Goal: Task Accomplishment & Management: Complete application form

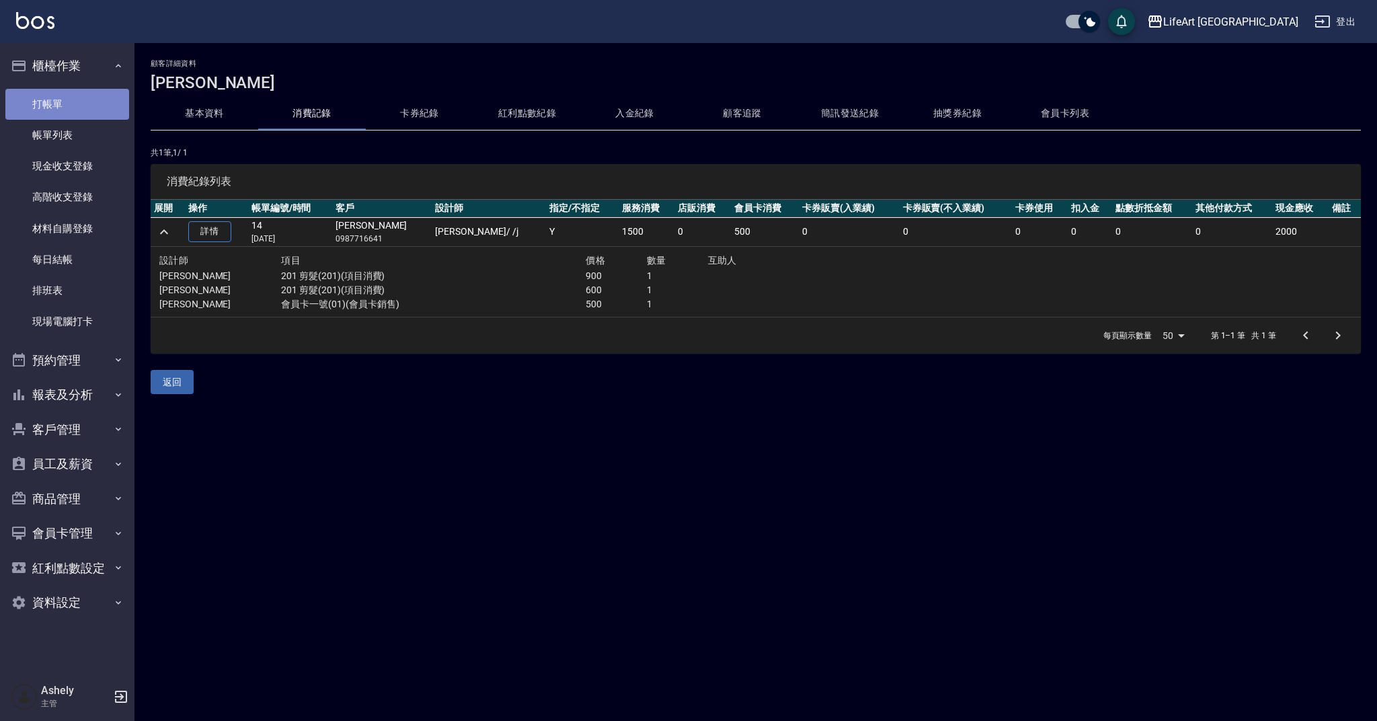
click at [77, 107] on link "打帳單" at bounding box center [67, 104] width 124 height 31
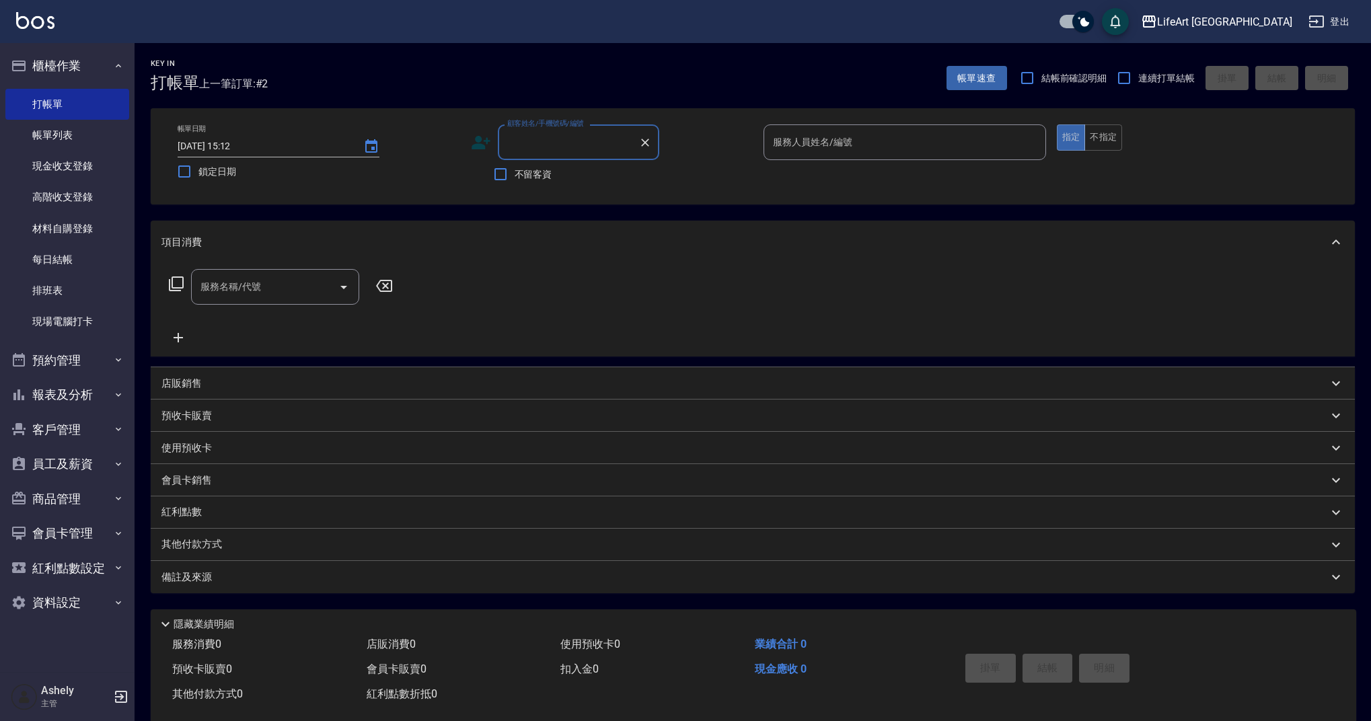
click at [577, 137] on input "顧客姓名/手機號碼/編號" at bounding box center [568, 142] width 129 height 24
type input "0"
click at [559, 202] on li "[PERSON_NAME]/0954037177/" at bounding box center [578, 199] width 161 height 22
type input "[PERSON_NAME]/0954037177/"
type input "Weiwei-w"
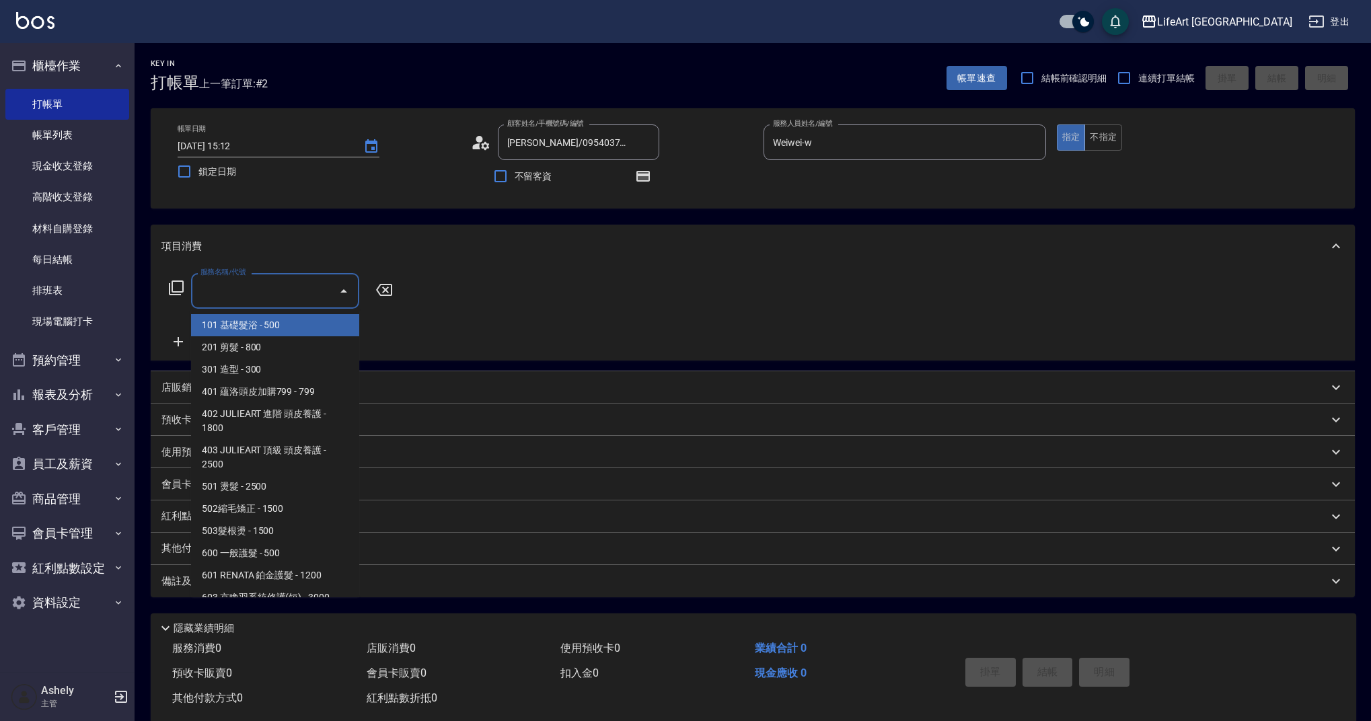
click at [232, 294] on input "服務名稱/代號" at bounding box center [265, 291] width 136 height 24
click at [246, 345] on span "201 剪髮 - 800" at bounding box center [275, 347] width 168 height 22
type input "201 剪髮(201)"
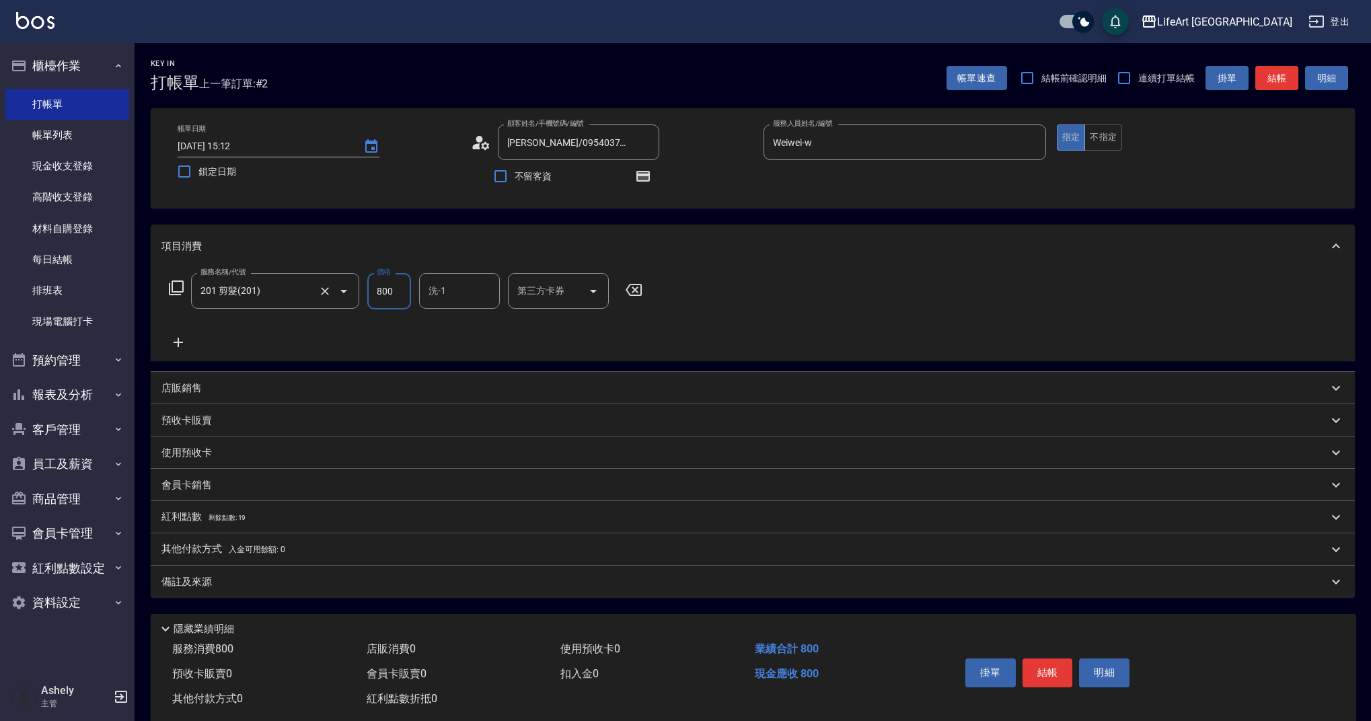
drag, startPoint x: 399, startPoint y: 294, endPoint x: 334, endPoint y: 305, distance: 66.1
click at [334, 305] on div "服務名稱/代號 201 剪髮(201) 服務名稱/代號 價格 800 價格 洗-1 洗-1 第三方卡券 第三方卡券" at bounding box center [405, 291] width 489 height 36
drag, startPoint x: 389, startPoint y: 289, endPoint x: 352, endPoint y: 290, distance: 37.0
click at [352, 289] on div "服務名稱/代號 201 剪髮(201) 服務名稱/代號 價格 800 價格 洗-1 洗-1 第三方卡券 第三方卡券" at bounding box center [405, 291] width 489 height 36
drag, startPoint x: 401, startPoint y: 289, endPoint x: 359, endPoint y: 290, distance: 41.7
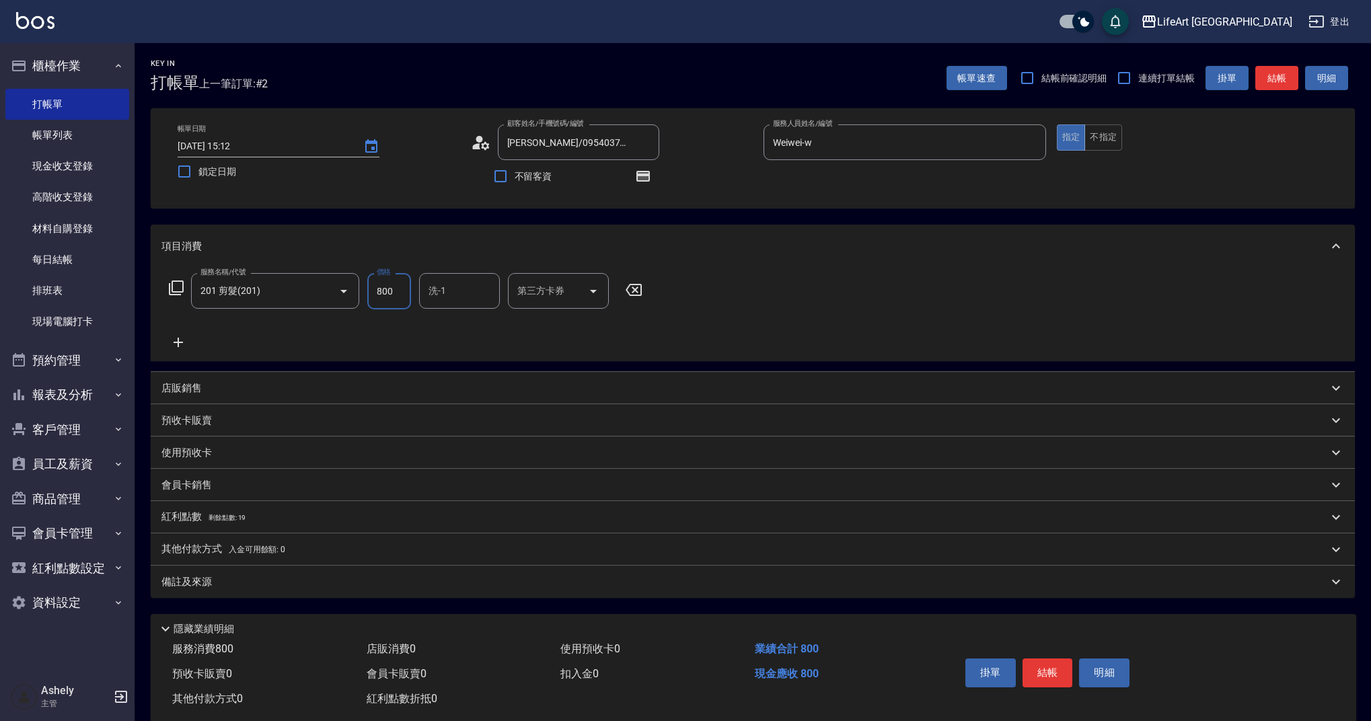
click at [359, 290] on div "服務名稱/代號 201 剪髮(201) 服務名稱/代號 價格 800 價格 洗-1 洗-1 第三方卡券 第三方卡券" at bounding box center [405, 291] width 489 height 36
type input "630"
click at [303, 586] on div "備註及來源" at bounding box center [744, 582] width 1166 height 14
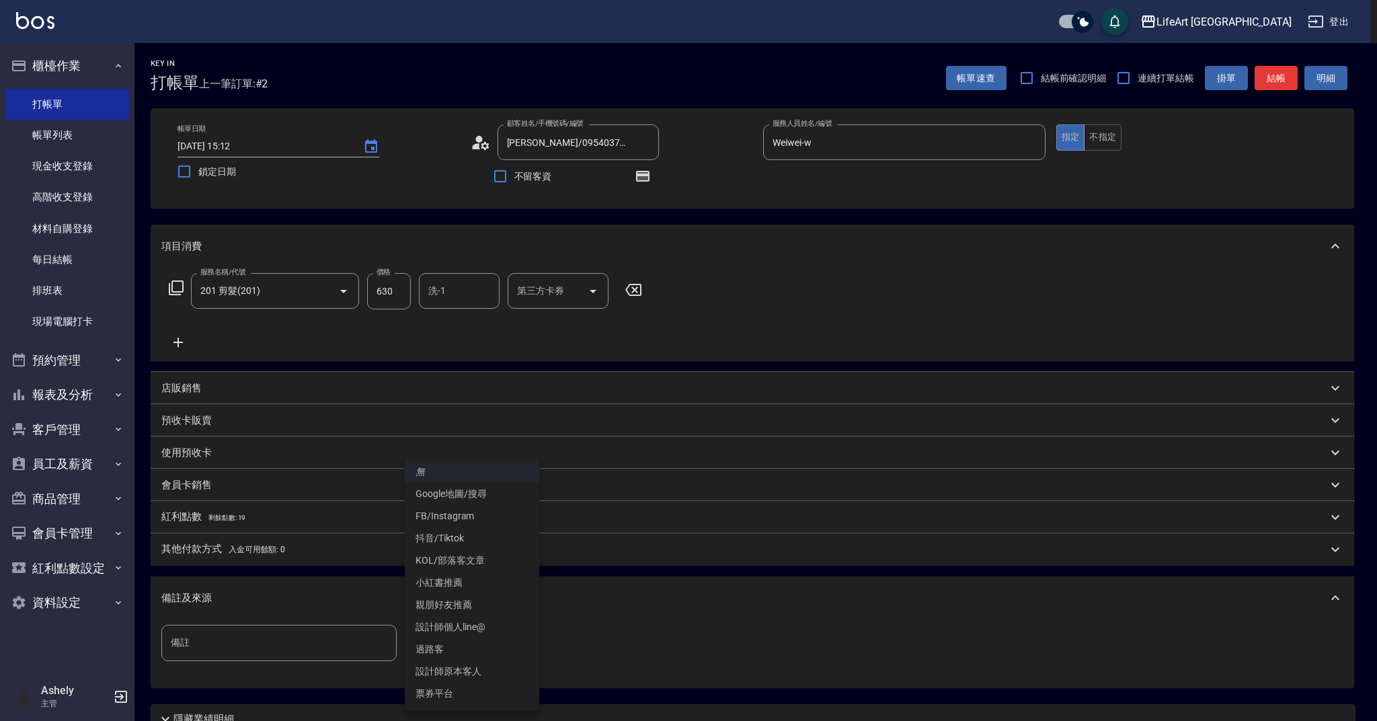
click at [500, 642] on body "LifeArt 蘆洲 登出 櫃檯作業 打帳單 帳單列表 現金收支登錄 高階收支登錄 材料自購登錄 每日結帳 排班表 現場電腦打卡 預約管理 預約管理 單日預約…" at bounding box center [688, 417] width 1377 height 834
click at [510, 672] on li "設計師原本客人" at bounding box center [472, 671] width 135 height 22
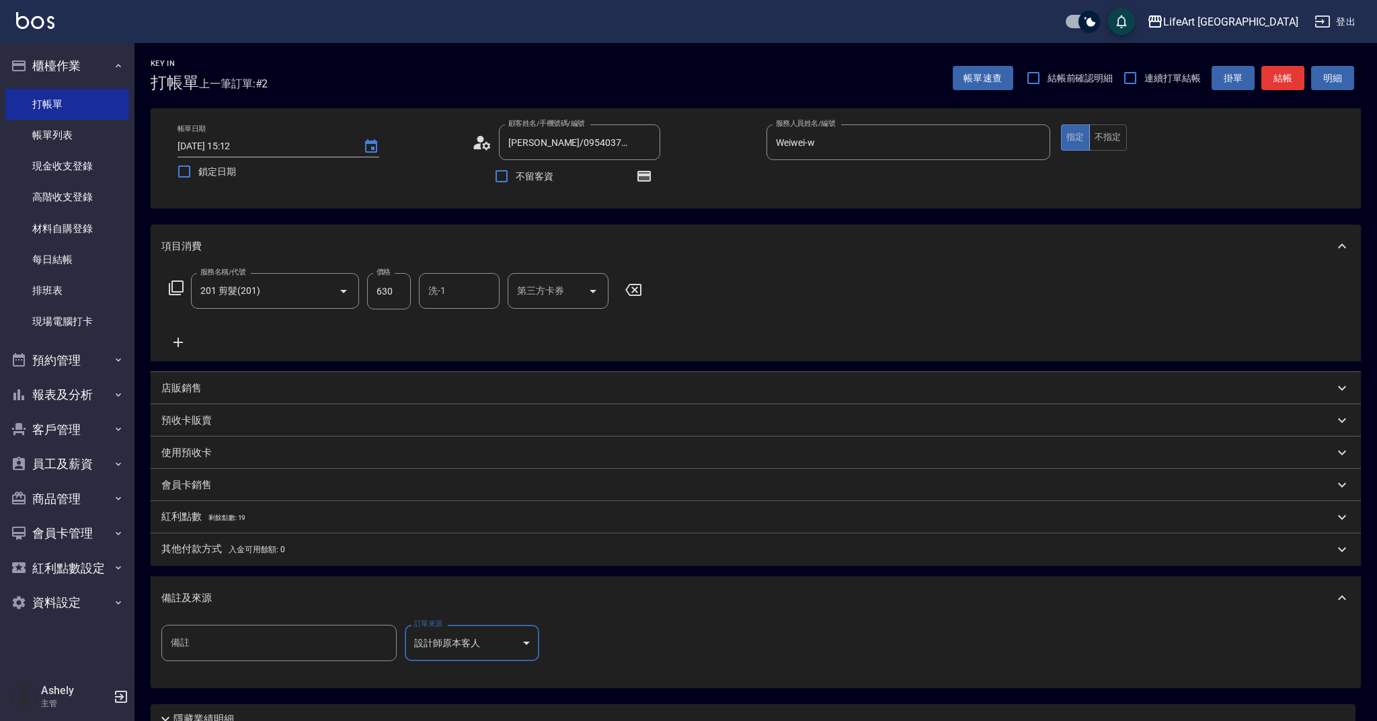
type input "設計師原本客人"
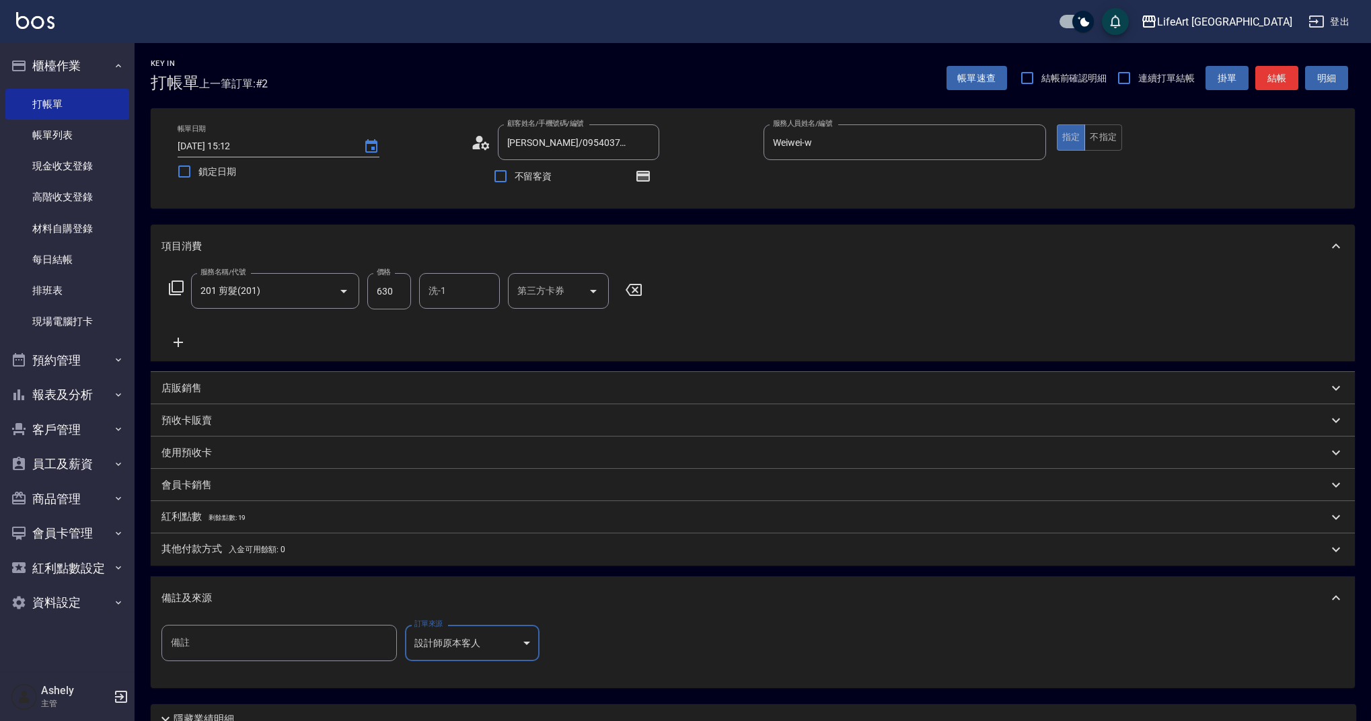
scroll to position [119, 0]
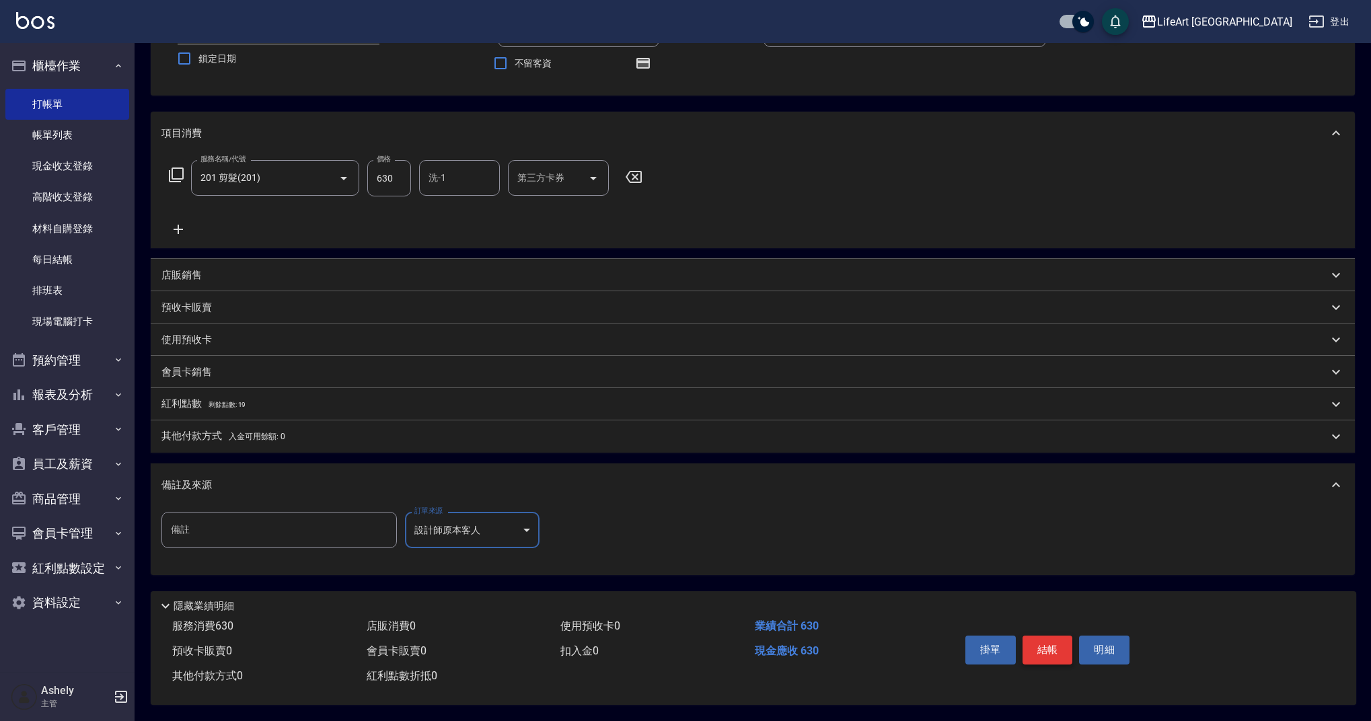
click at [1052, 648] on button "結帳" at bounding box center [1047, 650] width 50 height 28
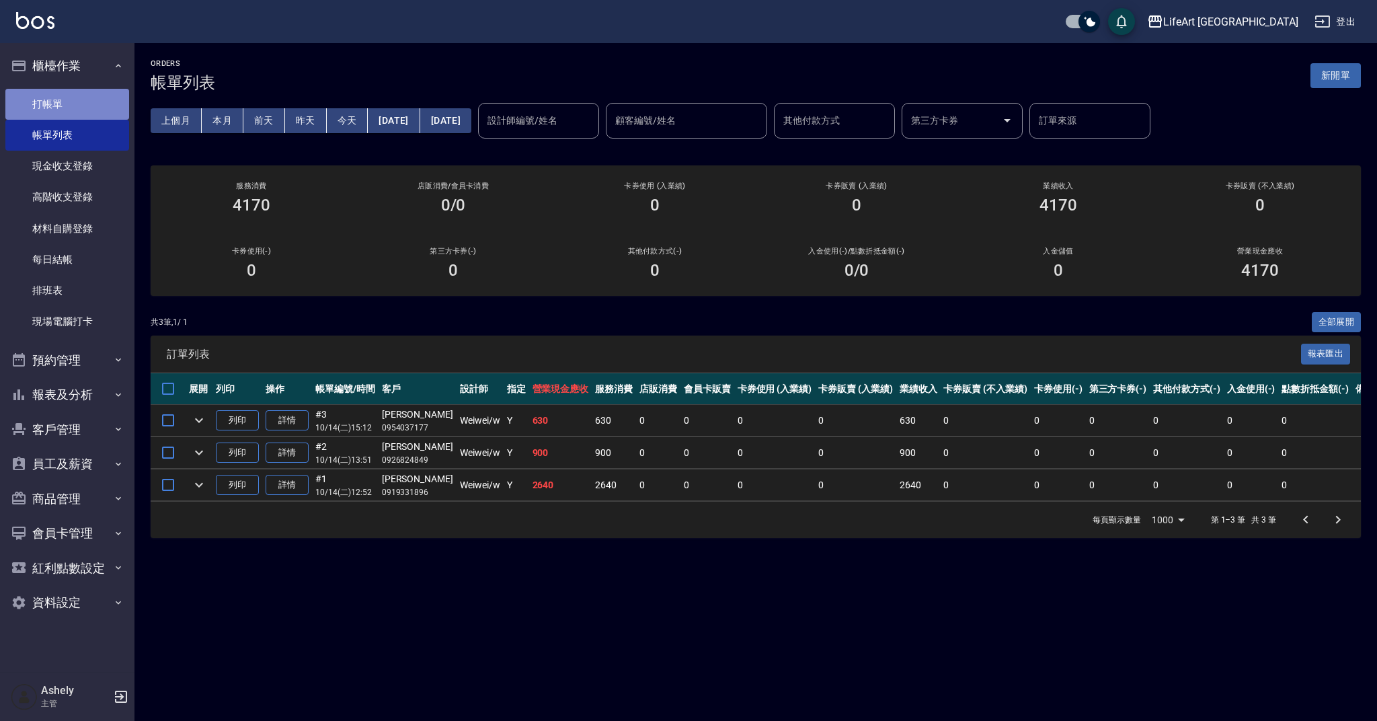
click at [47, 100] on link "打帳單" at bounding box center [67, 104] width 124 height 31
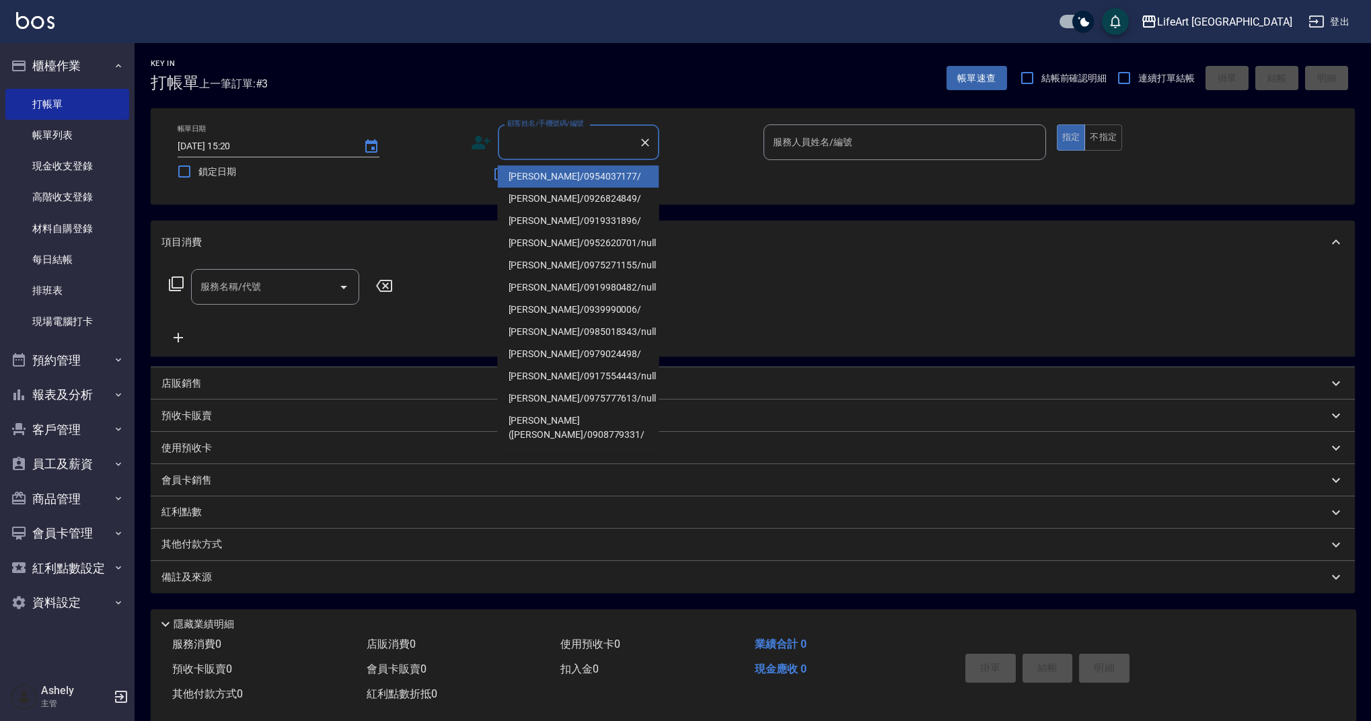
click at [576, 150] on input "顧客姓名/手機號碼/編號" at bounding box center [568, 142] width 129 height 24
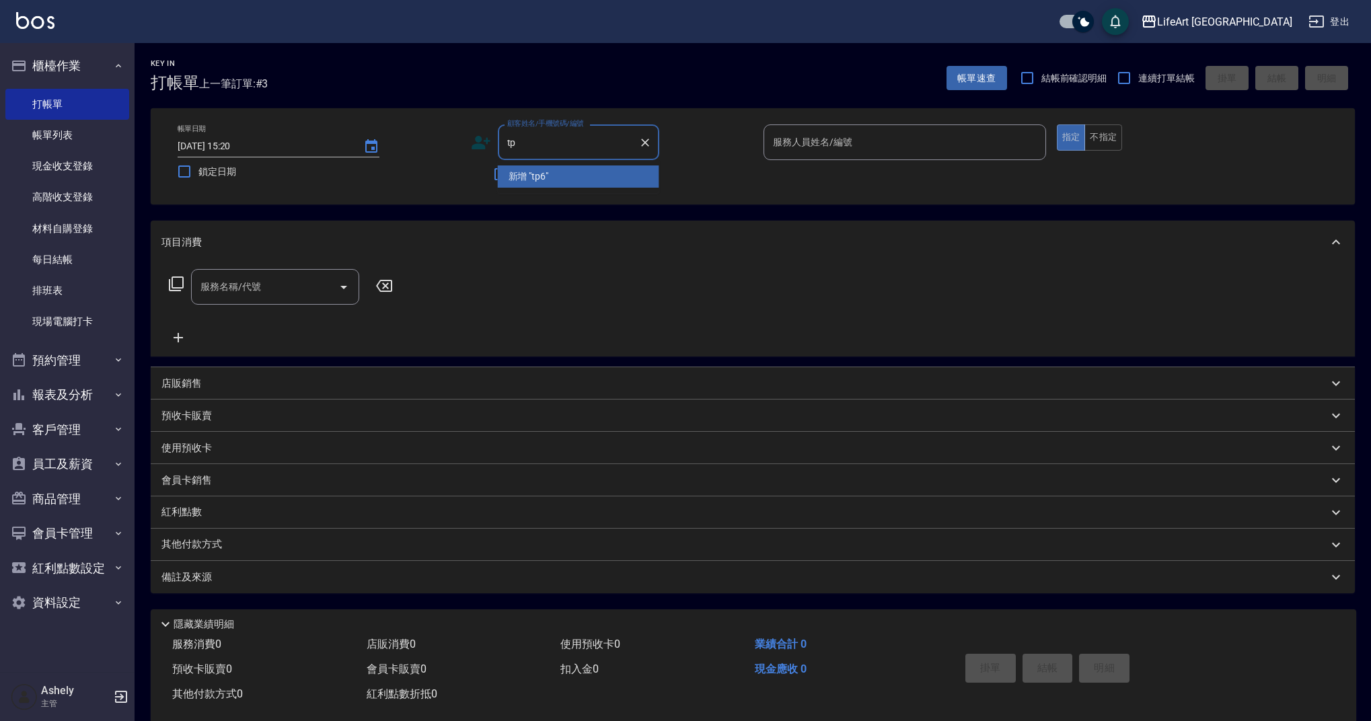
type input "t"
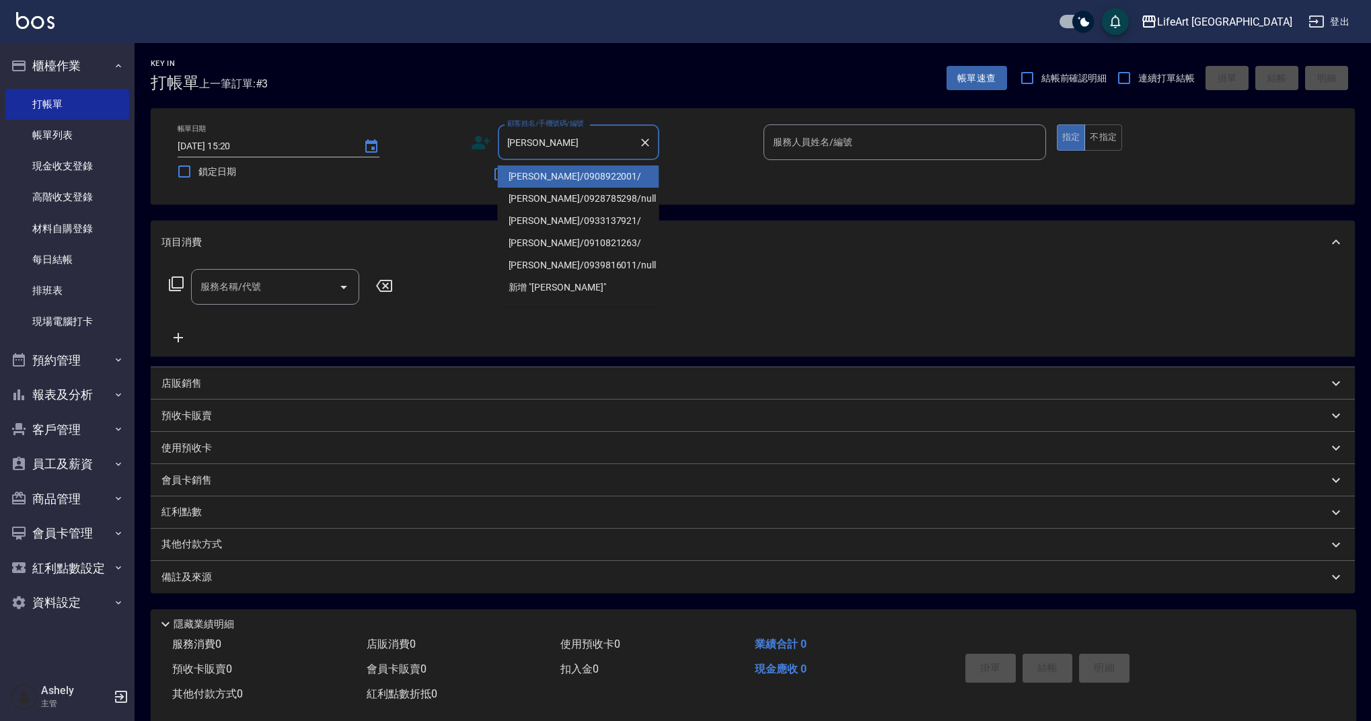
click at [595, 176] on li "[PERSON_NAME]/0908922001/" at bounding box center [578, 176] width 161 height 22
type input "[PERSON_NAME]/0908922001/"
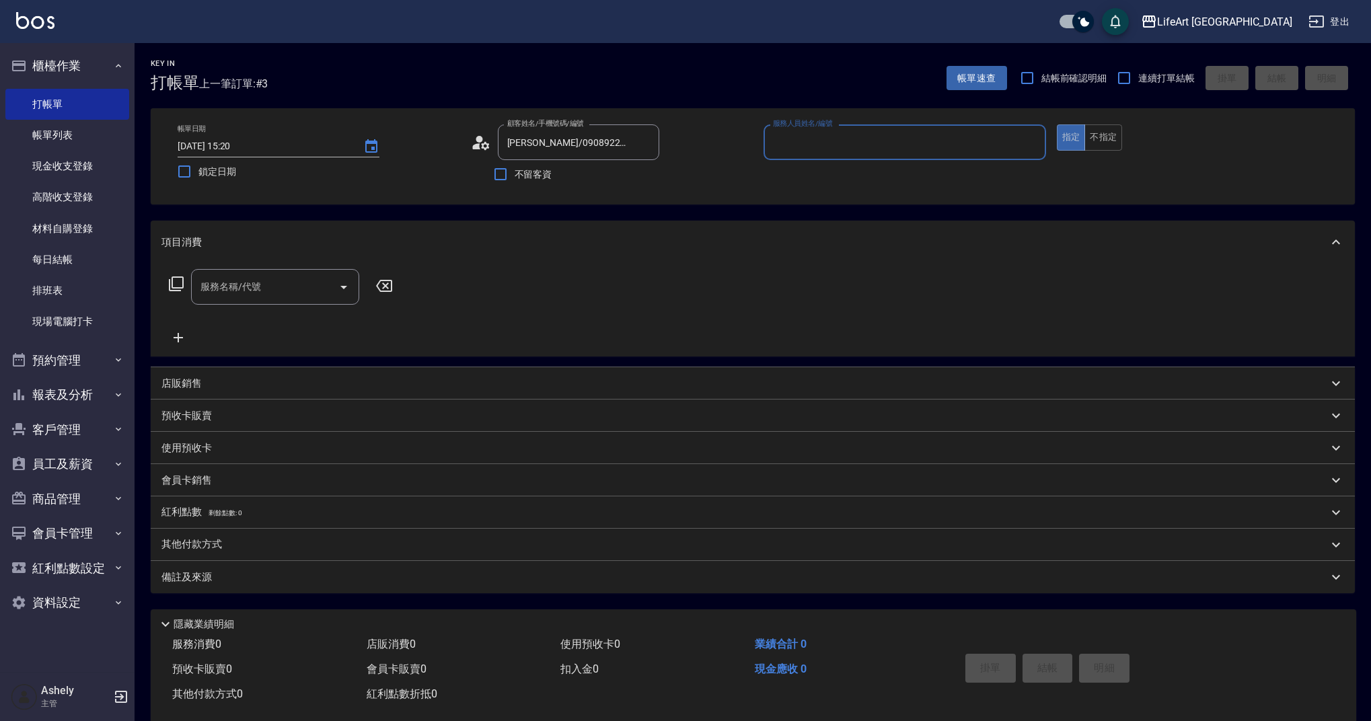
type input "Ashely-A"
click at [474, 149] on icon at bounding box center [476, 146] width 8 height 6
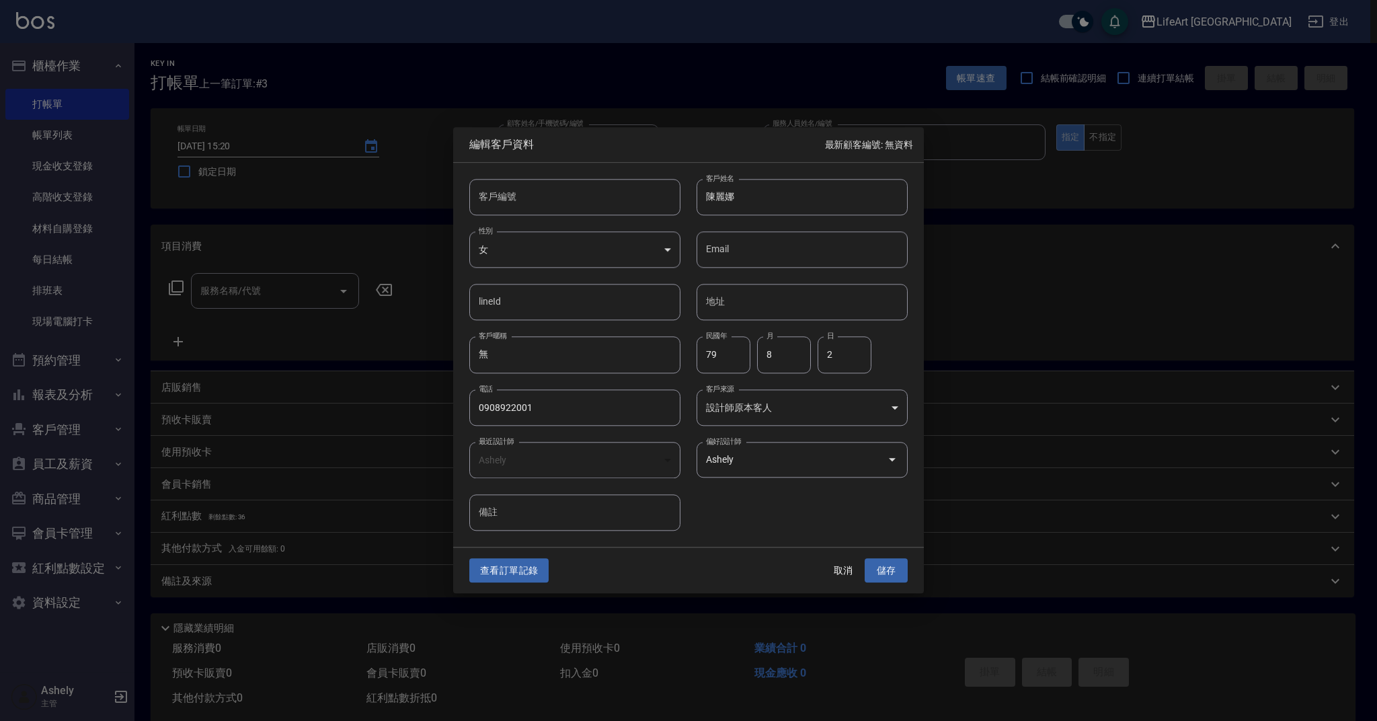
click at [639, 408] on div "客戶編號 客戶編號 客戶姓名 [PERSON_NAME]姓名 性別 女 [DEMOGRAPHIC_DATA] 性別 Email Email lineId li…" at bounding box center [680, 347] width 455 height 368
click at [529, 570] on button "查看訂單記錄" at bounding box center [508, 570] width 79 height 25
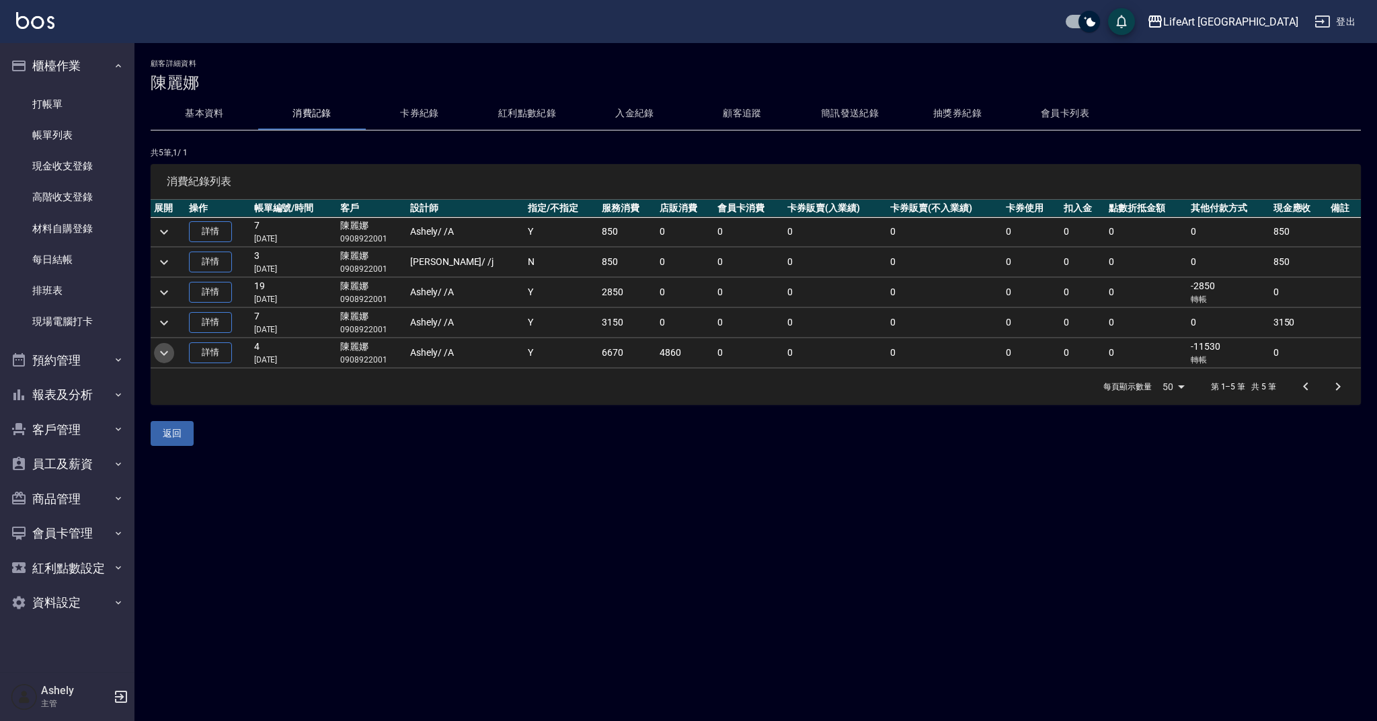
click at [170, 354] on icon "expand row" at bounding box center [164, 353] width 16 height 16
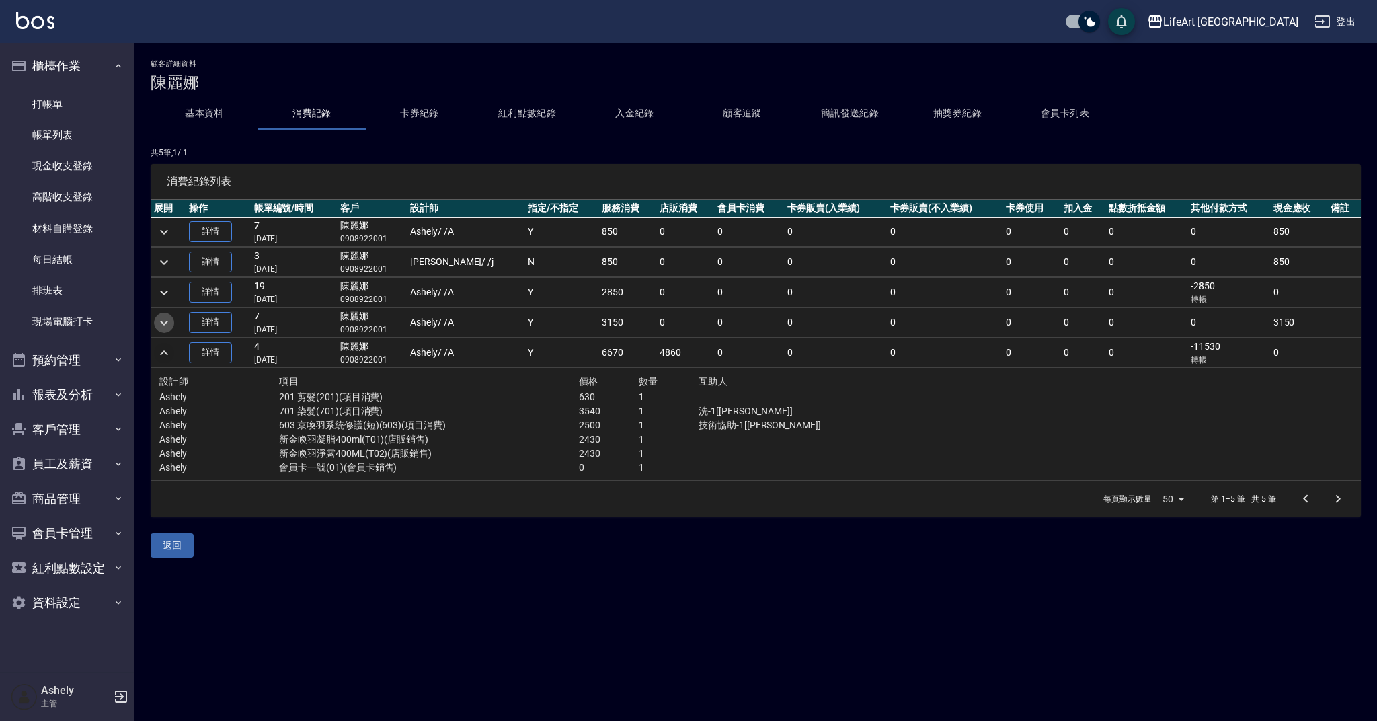
click at [172, 330] on icon "expand row" at bounding box center [164, 323] width 16 height 16
